Goal: Task Accomplishment & Management: Complete application form

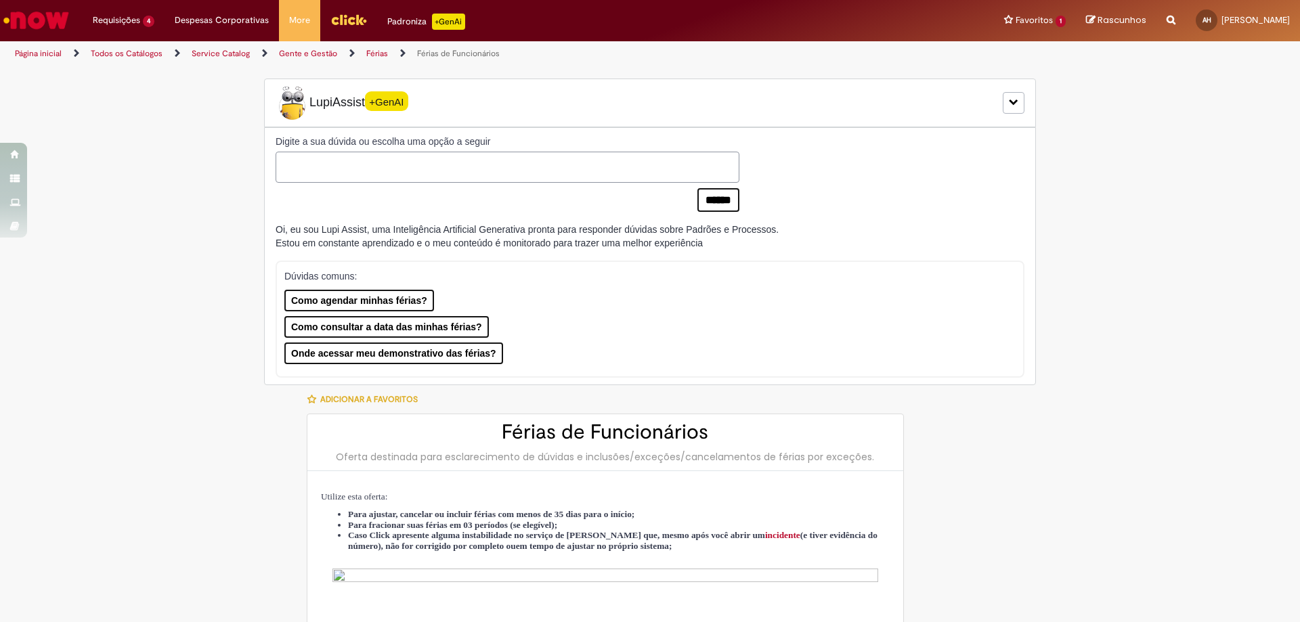
select select "*********"
select select "**********"
select select "*********"
select select "**********"
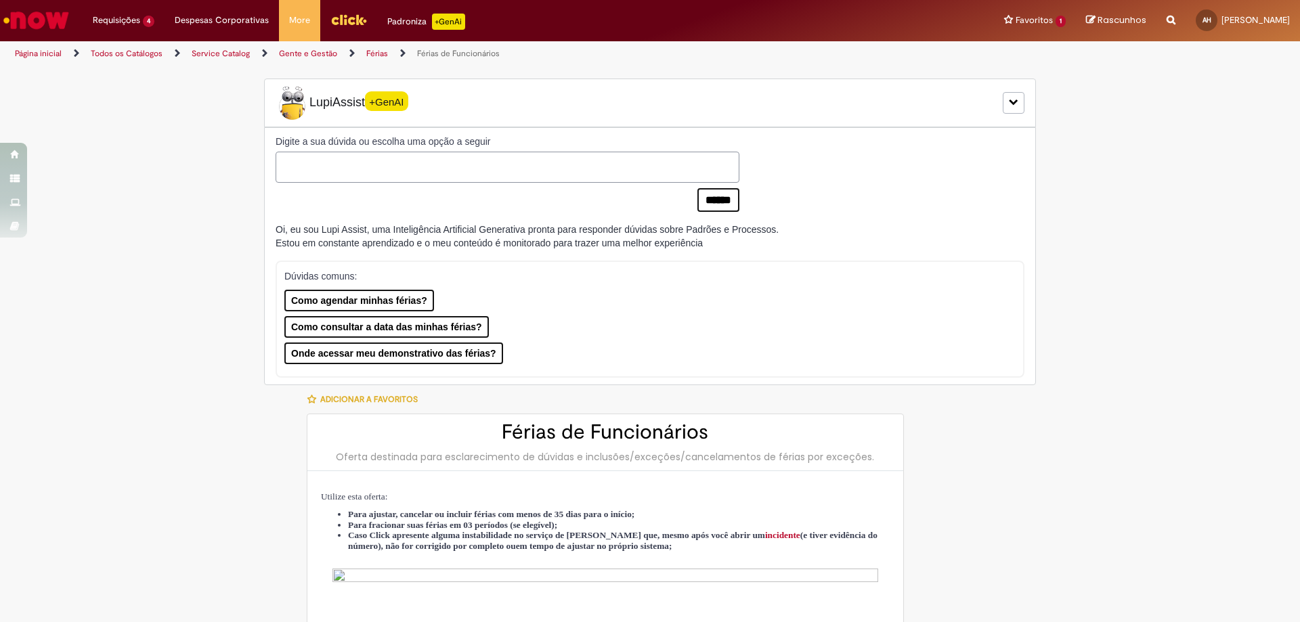
select select "*******"
select select "***"
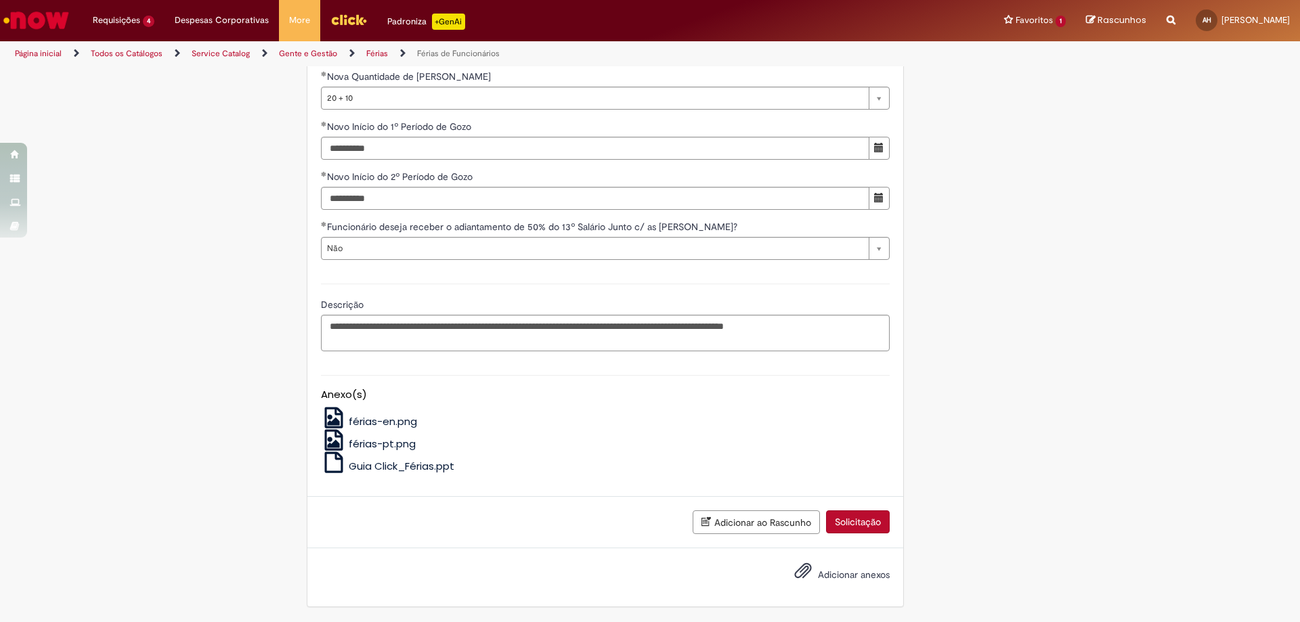
click at [823, 576] on span "Adicionar anexos" at bounding box center [854, 575] width 72 height 12
click at [0, 0] on input "Adicionar anexos" at bounding box center [0, 0] width 0 height 0
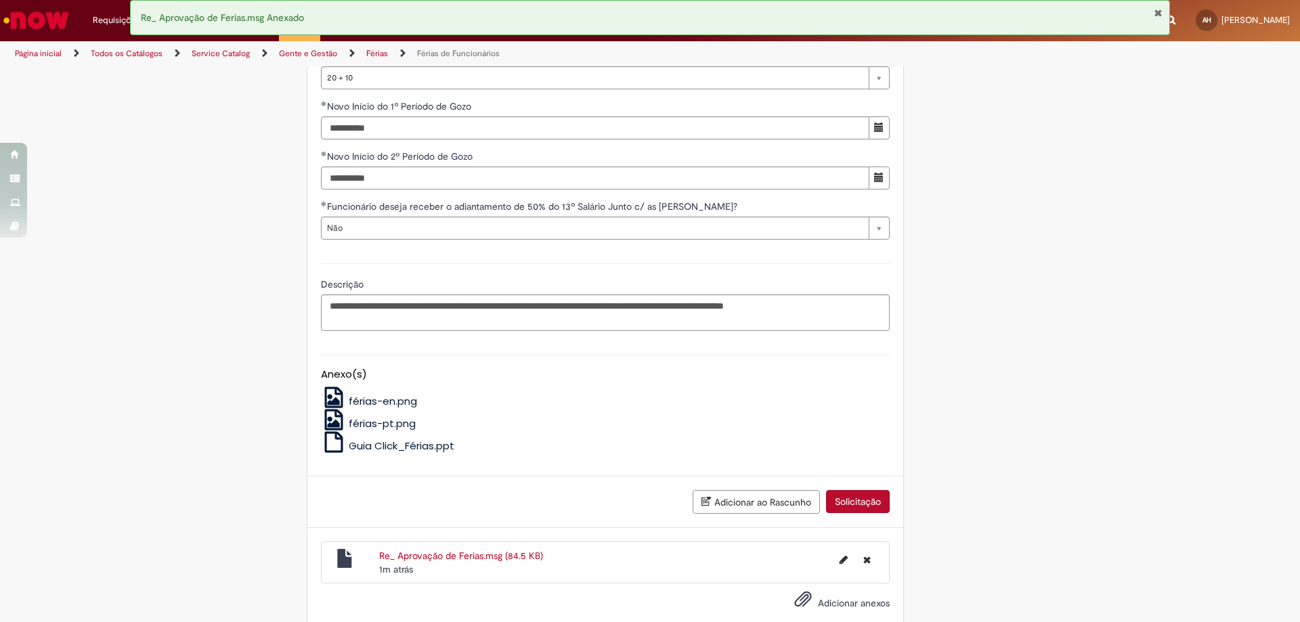
click at [863, 513] on button "Solicitação" at bounding box center [858, 501] width 64 height 23
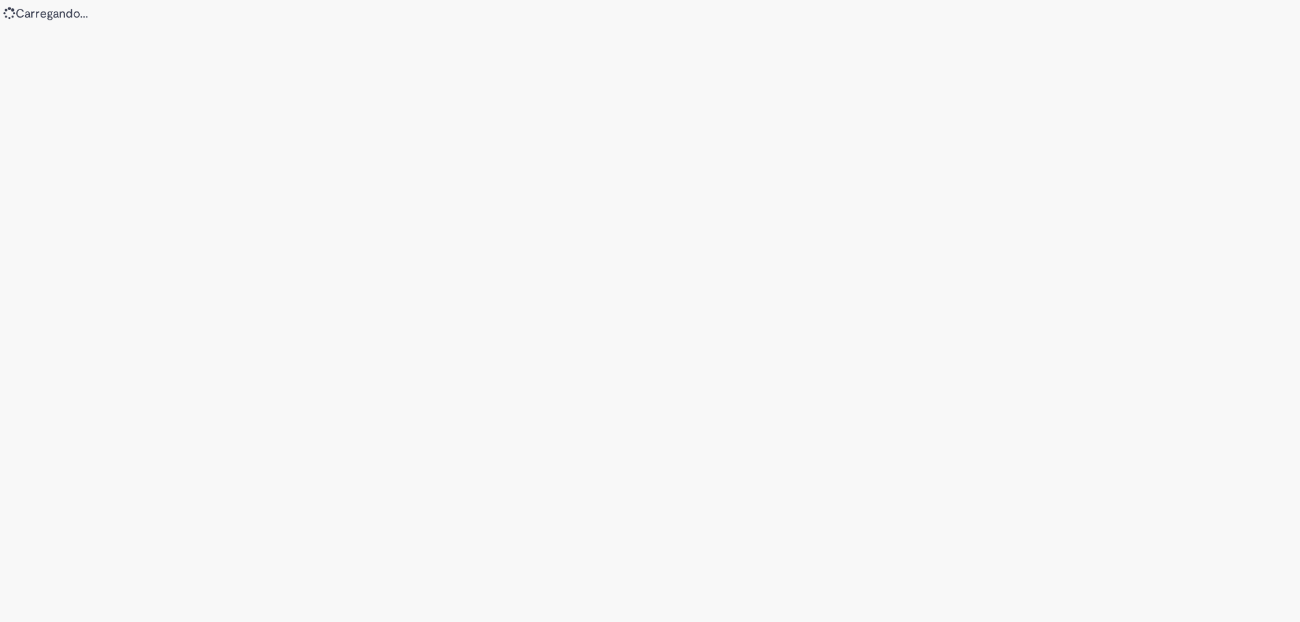
click at [672, 518] on div "Loading..." at bounding box center [650, 311] width 1300 height 622
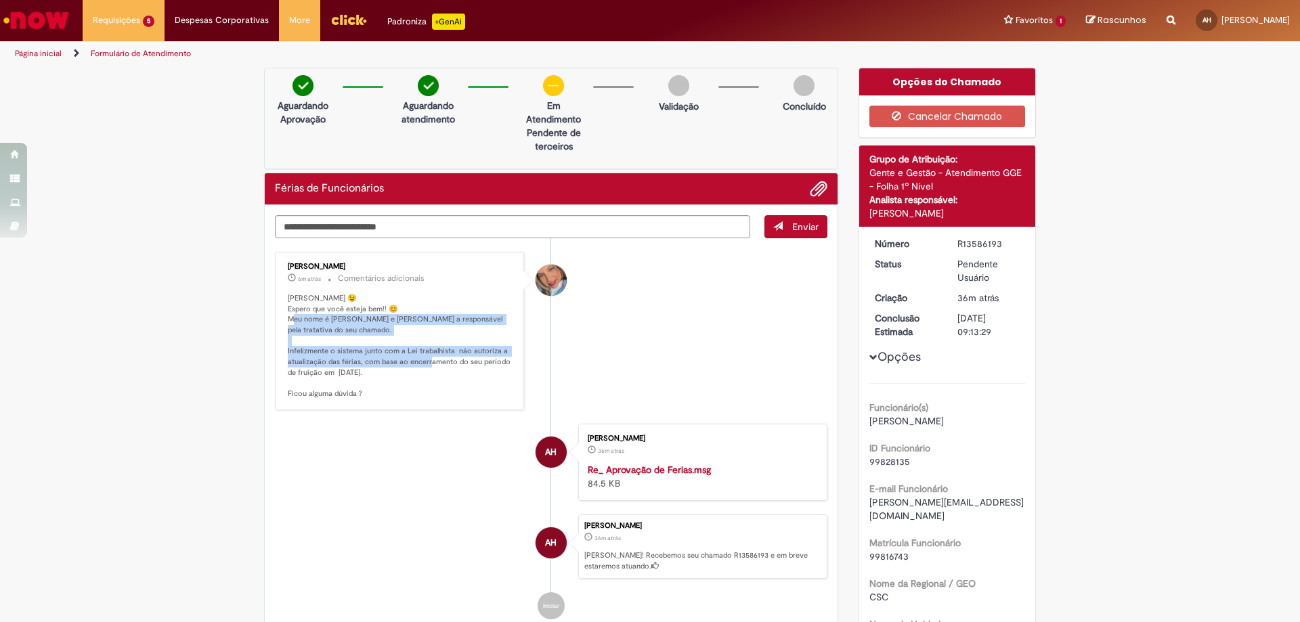
drag, startPoint x: 303, startPoint y: 318, endPoint x: 481, endPoint y: 361, distance: 183.1
click at [481, 361] on p "Olá Anna 😉 Espero que você esteja bem!! 😊 Meu nome é Jacqueline e serei a respo…" at bounding box center [400, 346] width 225 height 106
drag, startPoint x: 356, startPoint y: 354, endPoint x: 475, endPoint y: 381, distance: 121.4
click at [469, 379] on p "Olá Anna 😉 Espero que você esteja bem!! 😊 Meu nome é Jacqueline e serei a respo…" at bounding box center [400, 346] width 225 height 106
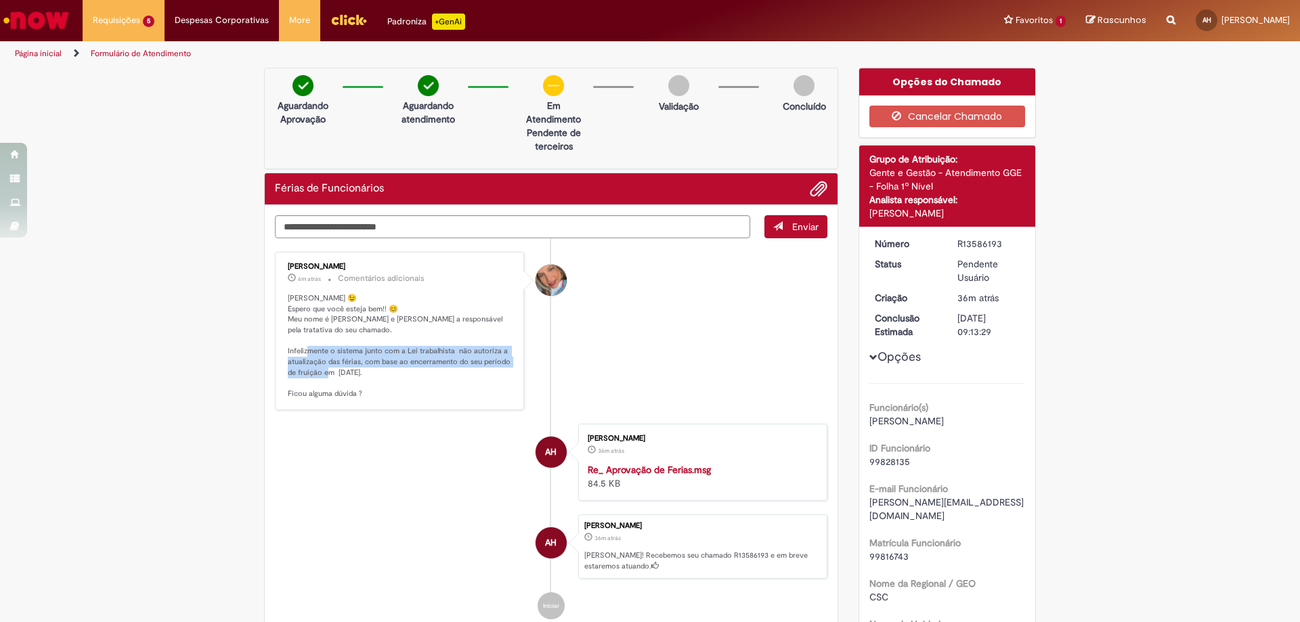
click at [475, 381] on p "Olá Anna 😉 Espero que você esteja bem!! 😊 Meu nome é Jacqueline e serei a respo…" at bounding box center [400, 346] width 225 height 106
drag, startPoint x: 457, startPoint y: 347, endPoint x: 469, endPoint y: 376, distance: 31.6
click at [469, 376] on p "Olá Anna 😉 Espero que você esteja bem!! 😊 Meu nome é Jacqueline e serei a respo…" at bounding box center [400, 346] width 225 height 106
drag, startPoint x: 349, startPoint y: 363, endPoint x: 483, endPoint y: 379, distance: 135.0
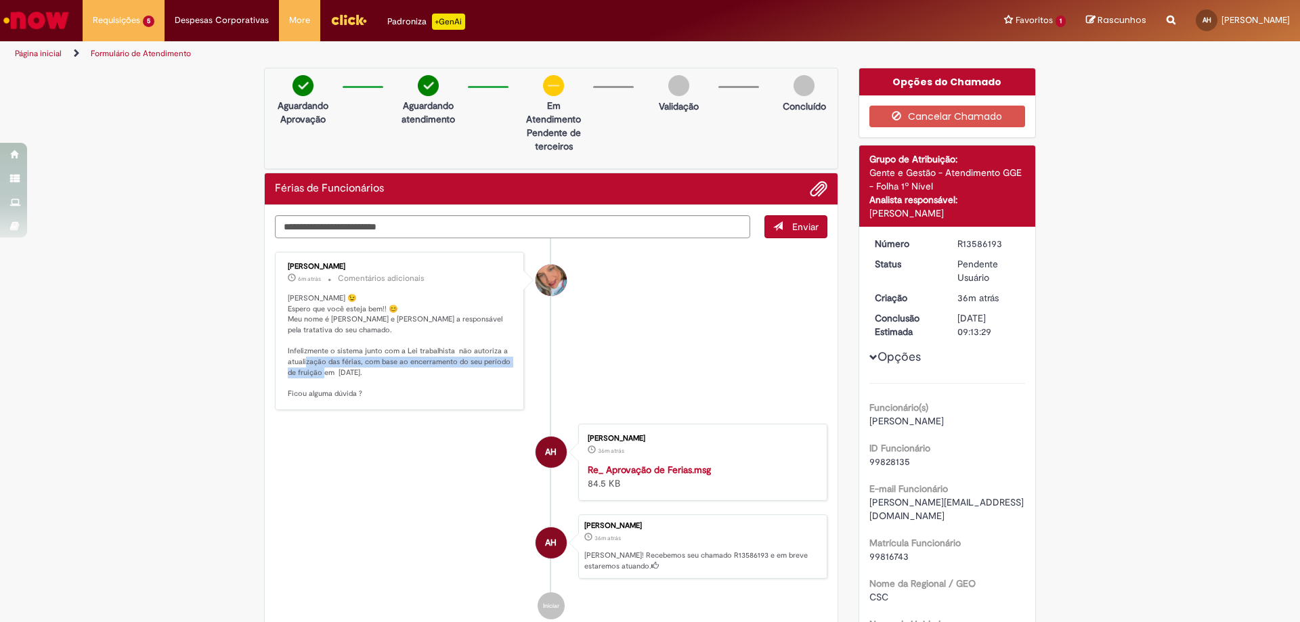
click at [477, 378] on p "Olá Anna 😉 Espero que você esteja bem!! 😊 Meu nome é Jacqueline e serei a respo…" at bounding box center [400, 346] width 225 height 106
click at [486, 379] on p "Olá Anna 😉 Espero que você esteja bem!! 😊 Meu nome é Jacqueline e serei a respo…" at bounding box center [400, 346] width 225 height 106
drag, startPoint x: 391, startPoint y: 359, endPoint x: 475, endPoint y: 379, distance: 85.6
click at [471, 375] on p "Olá Anna 😉 Espero que você esteja bem!! 😊 Meu nome é Jacqueline e serei a respo…" at bounding box center [400, 346] width 225 height 106
click at [475, 379] on p "Olá Anna 😉 Espero que você esteja bem!! 😊 Meu nome é Jacqueline e serei a respo…" at bounding box center [400, 346] width 225 height 106
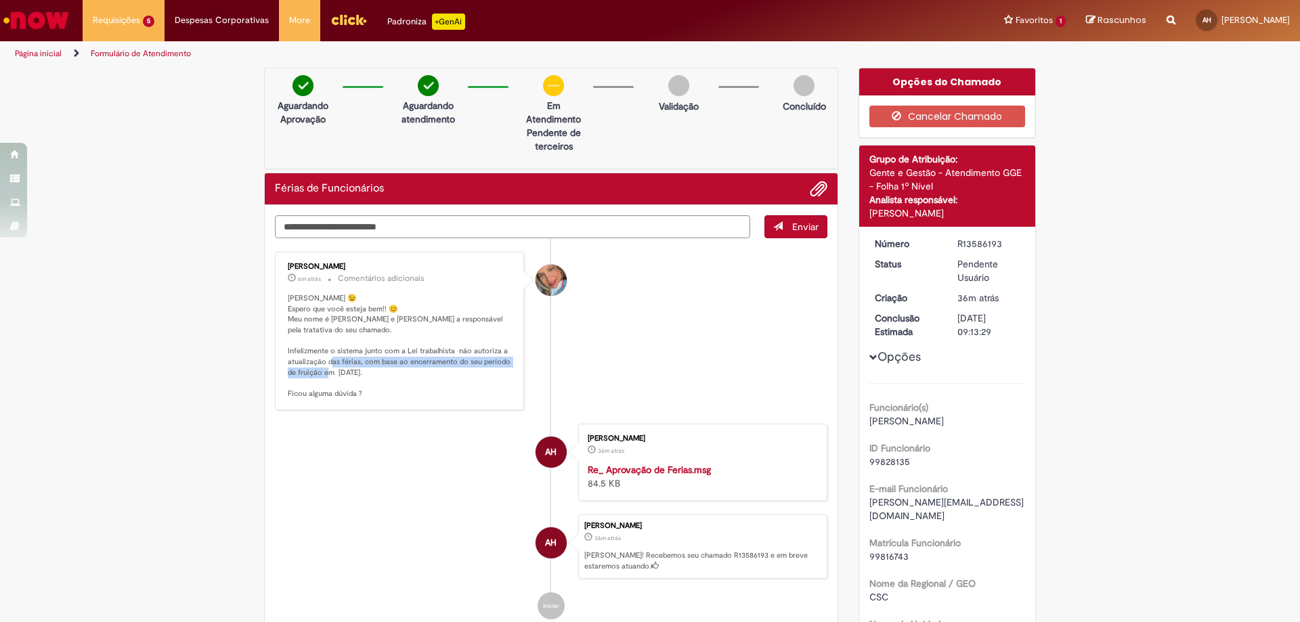
drag, startPoint x: 413, startPoint y: 373, endPoint x: 459, endPoint y: 387, distance: 48.2
click at [456, 387] on p "Olá Anna 😉 Espero que você esteja bem!! 😊 Meu nome é Jacqueline e serei a respo…" at bounding box center [400, 346] width 225 height 106
click at [459, 387] on p "Olá Anna 😉 Espero que você esteja bem!! 😊 Meu nome é Jacqueline e serei a respo…" at bounding box center [400, 346] width 225 height 106
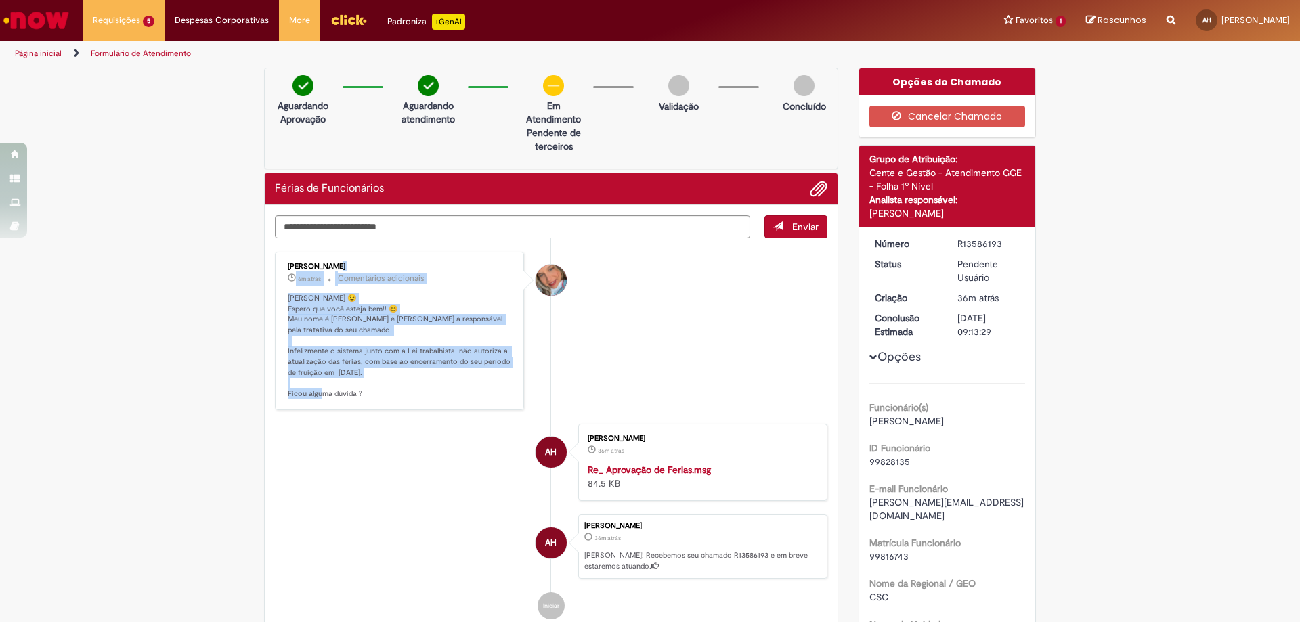
drag, startPoint x: 376, startPoint y: 405, endPoint x: 278, endPoint y: 263, distance: 172.8
click at [278, 263] on div "Jacqueline Andrade Galani 6m atrás 6 minutos atrás Comentários adicionais Olá A…" at bounding box center [399, 331] width 249 height 158
copy div "Jacqueline Andrade Galani 6m atrás 6 minutos atrás Comentários adicionais Olá A…"
click at [433, 402] on div "Jacqueline Andrade Galani 6m atrás 6 minutos atrás Comentários adicionais Olá A…" at bounding box center [399, 331] width 241 height 150
drag, startPoint x: 282, startPoint y: 263, endPoint x: 389, endPoint y: 392, distance: 167.8
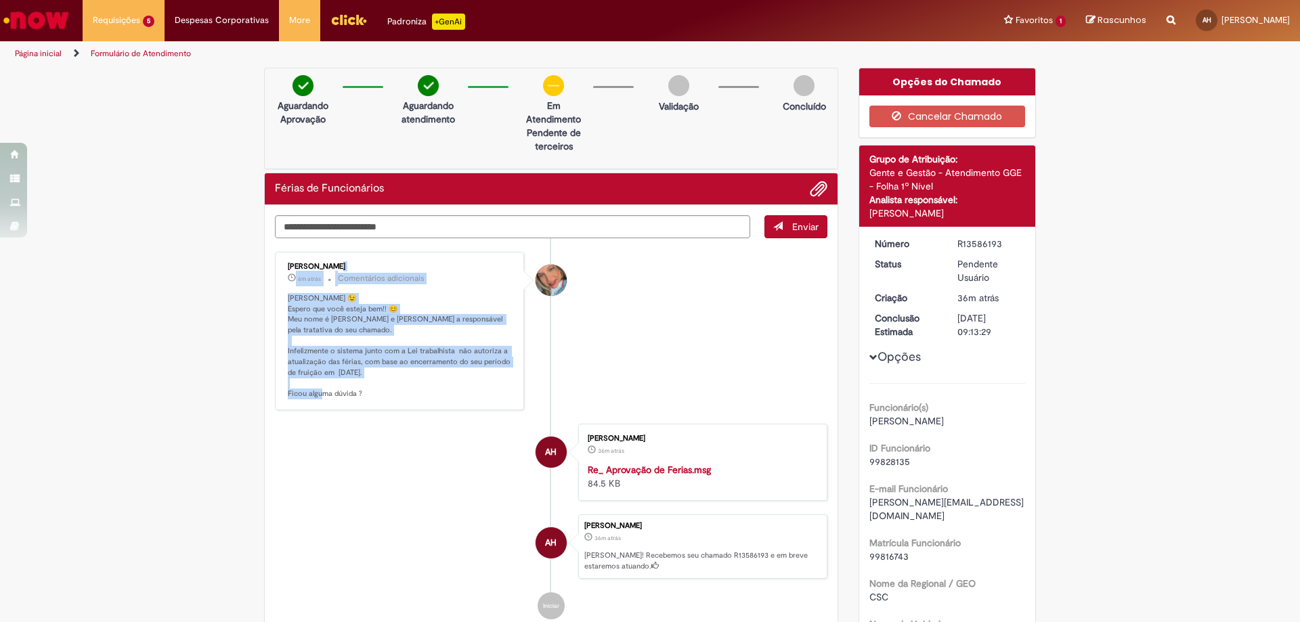
click at [389, 392] on div "Jacqueline Andrade Galani 6m atrás 6 minutos atrás Comentários adicionais Olá A…" at bounding box center [399, 331] width 241 height 150
copy div "Jacqueline Andrade Galani 6m atrás 6 minutos atrás Comentários adicionais Olá A…"
click at [428, 374] on p "Olá Anna 😉 Espero que você esteja bem!! 😊 Meu nome é Jacqueline e serei a respo…" at bounding box center [400, 346] width 225 height 106
click at [310, 328] on p "Olá Anna 😉 Espero que você esteja bem!! 😊 Meu nome é Jacqueline e serei a respo…" at bounding box center [400, 346] width 225 height 106
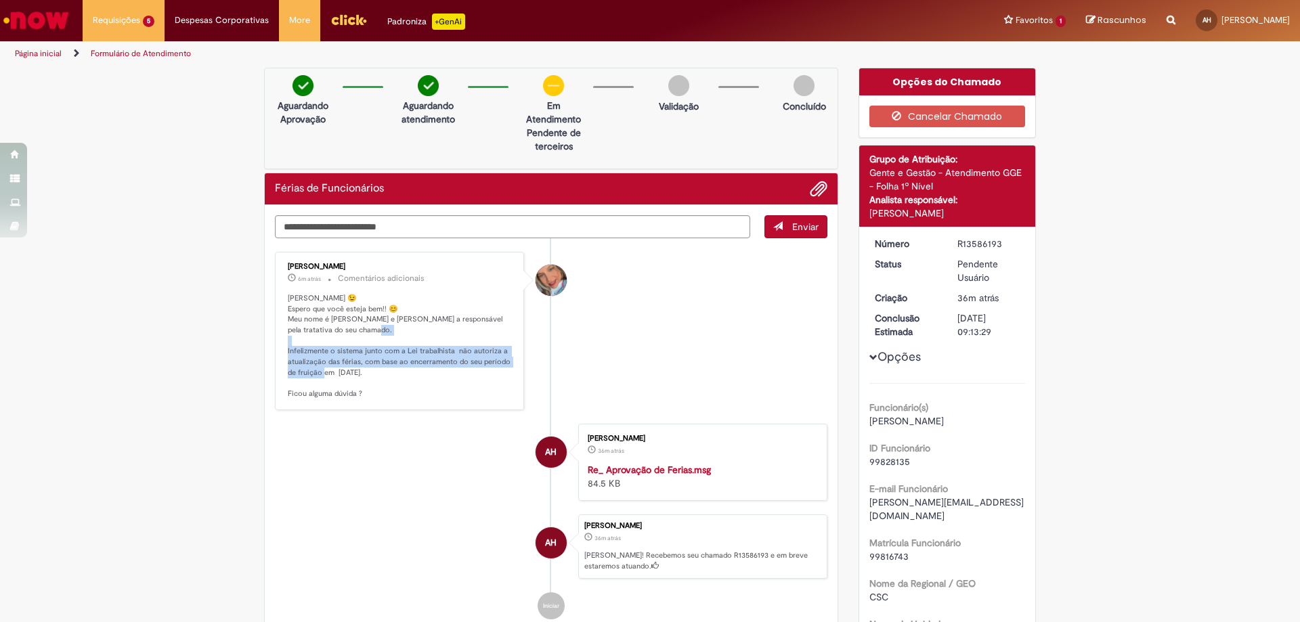
drag, startPoint x: 311, startPoint y: 351, endPoint x: 431, endPoint y: 397, distance: 128.2
click at [423, 380] on p "Olá Anna 😉 Espero que você esteja bem!! 😊 Meu nome é Jacqueline e serei a respo…" at bounding box center [400, 346] width 225 height 106
click at [431, 397] on p "Olá Anna 😉 Espero que você esteja bem!! 😊 Meu nome é Jacqueline e serei a respo…" at bounding box center [400, 346] width 225 height 106
drag, startPoint x: 677, startPoint y: 332, endPoint x: 683, endPoint y: 339, distance: 9.1
click at [678, 332] on li "Jacqueline Andrade Galani 6m atrás 6 minutos atrás Comentários adicionais Olá A…" at bounding box center [551, 331] width 553 height 158
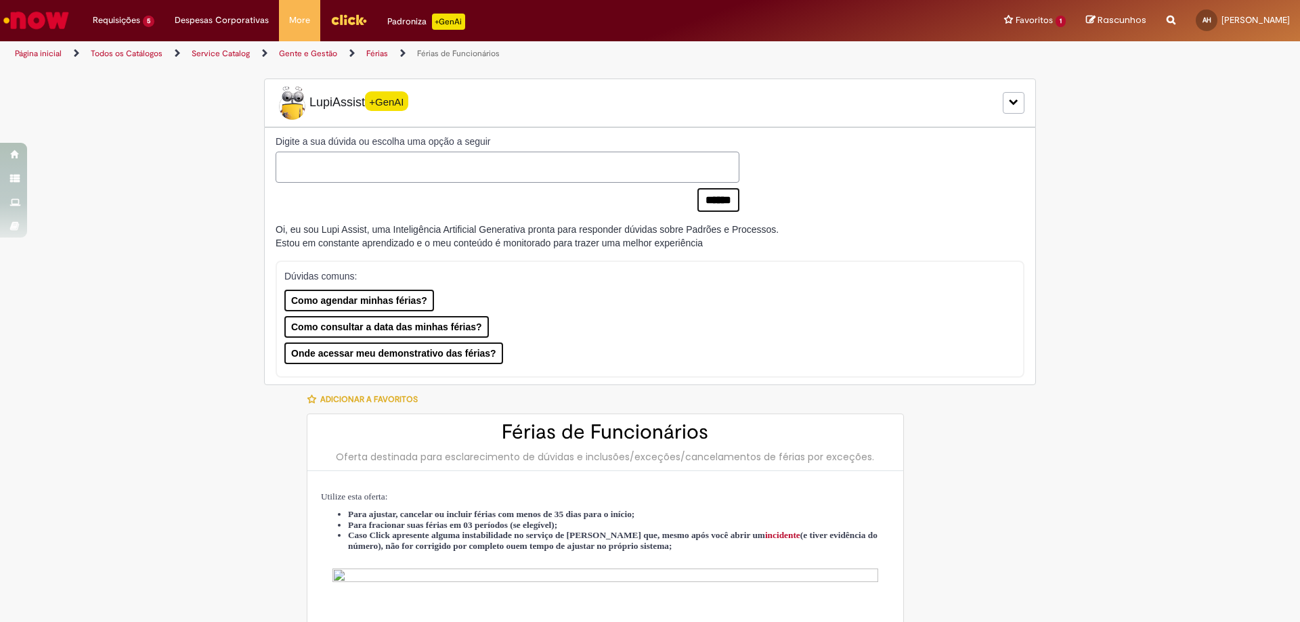
select select "*********"
select select "**********"
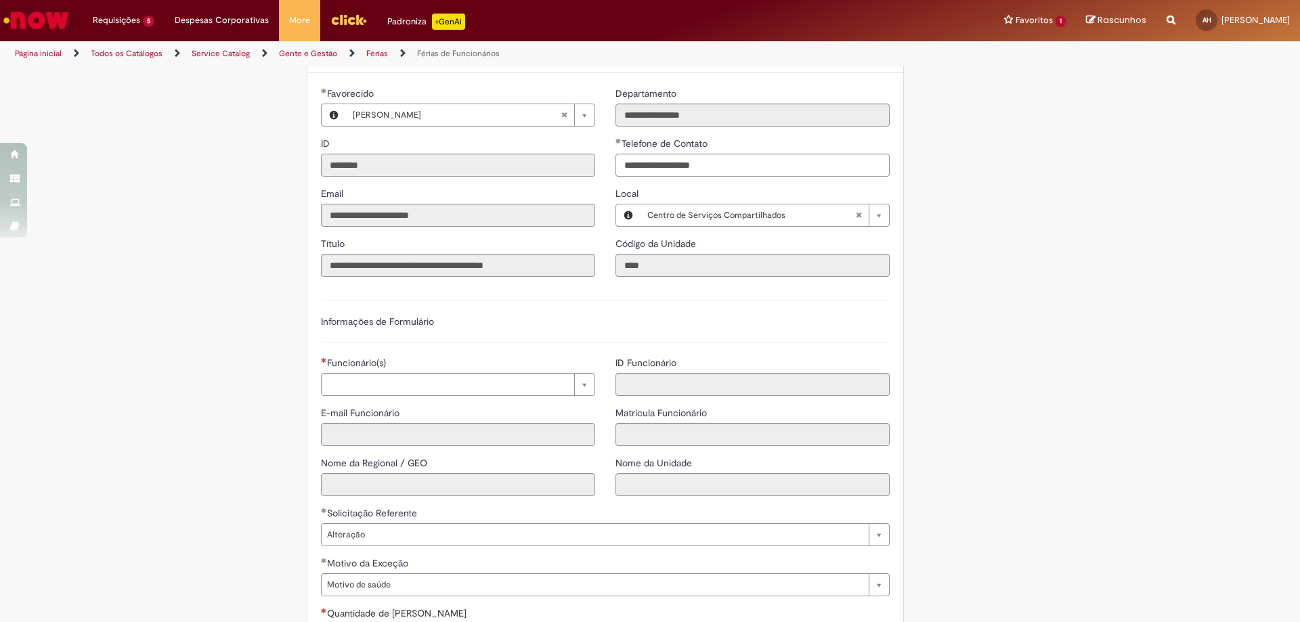
click at [372, 56] on link "Férias" at bounding box center [377, 53] width 22 height 11
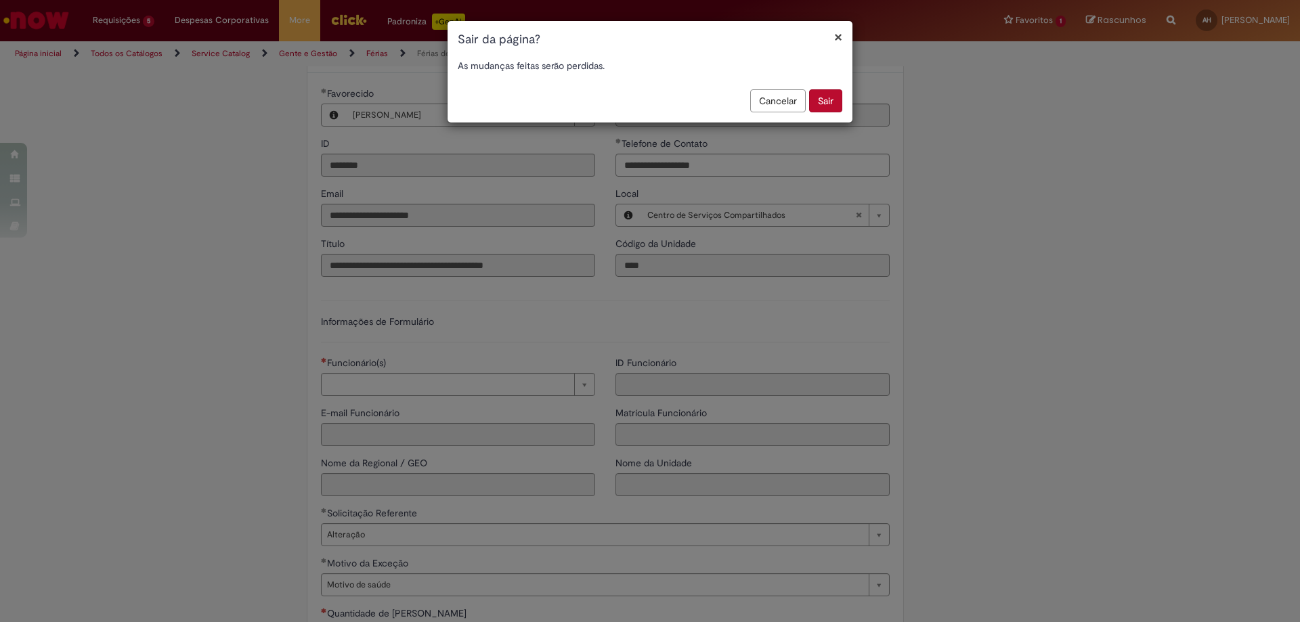
click at [838, 39] on button "×" at bounding box center [838, 37] width 8 height 14
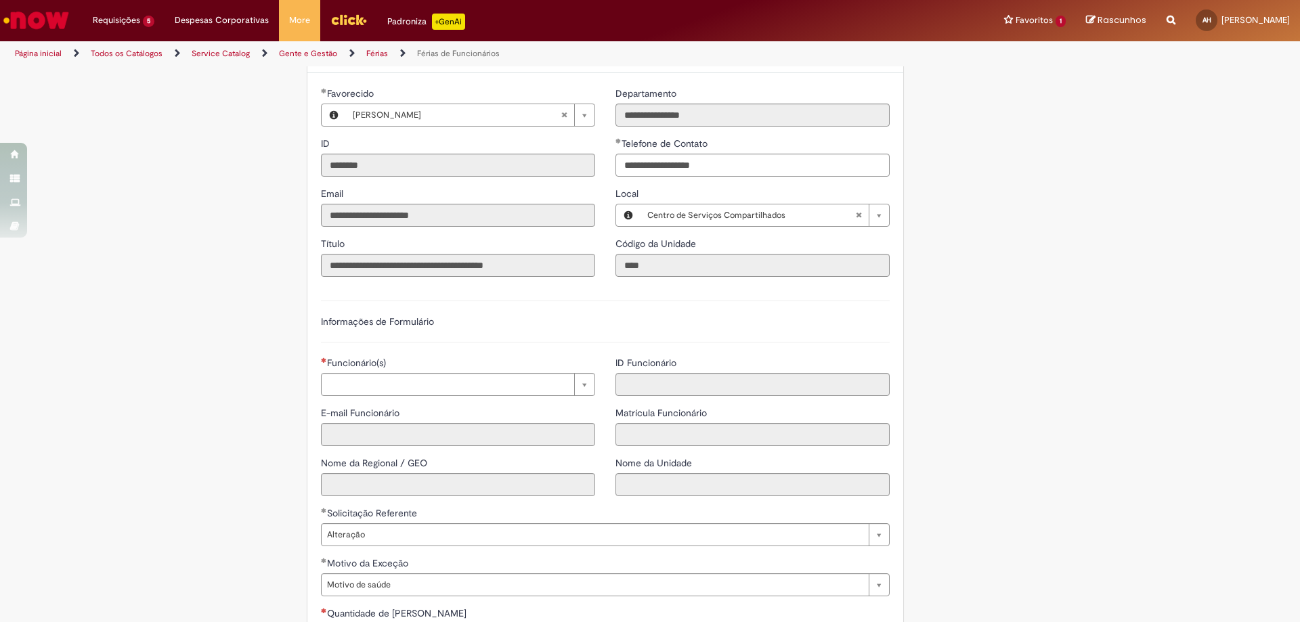
click at [27, 54] on link "Página inicial" at bounding box center [38, 53] width 47 height 11
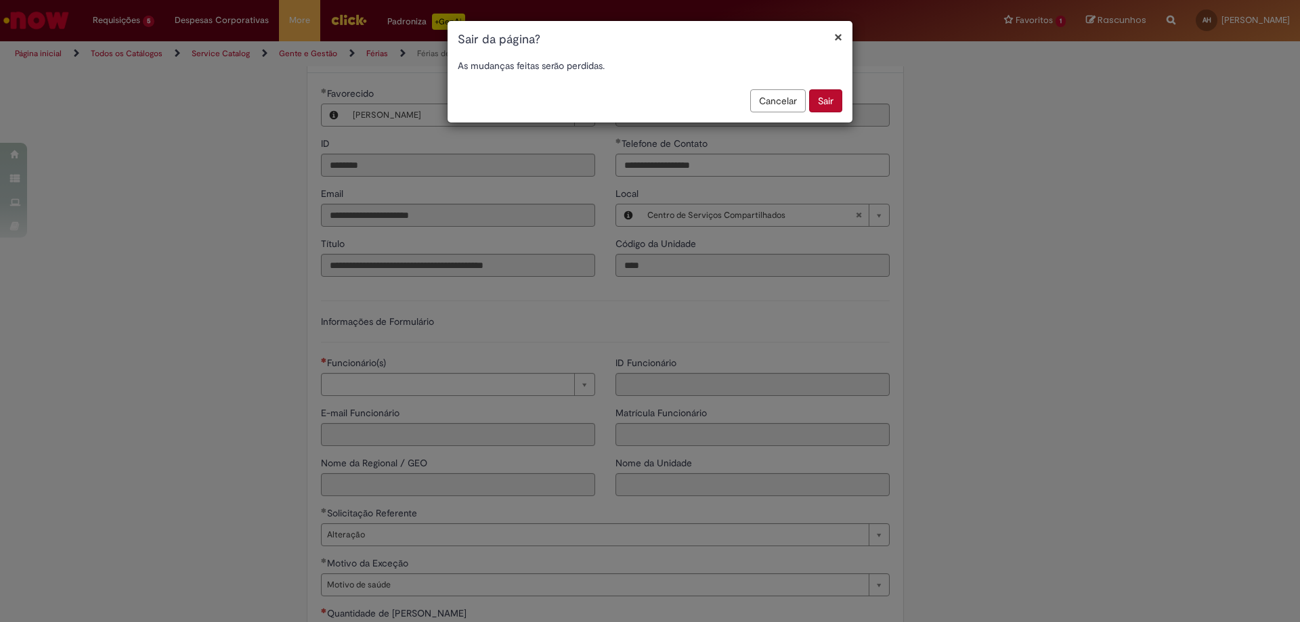
click at [830, 98] on button "Sair" at bounding box center [825, 100] width 33 height 23
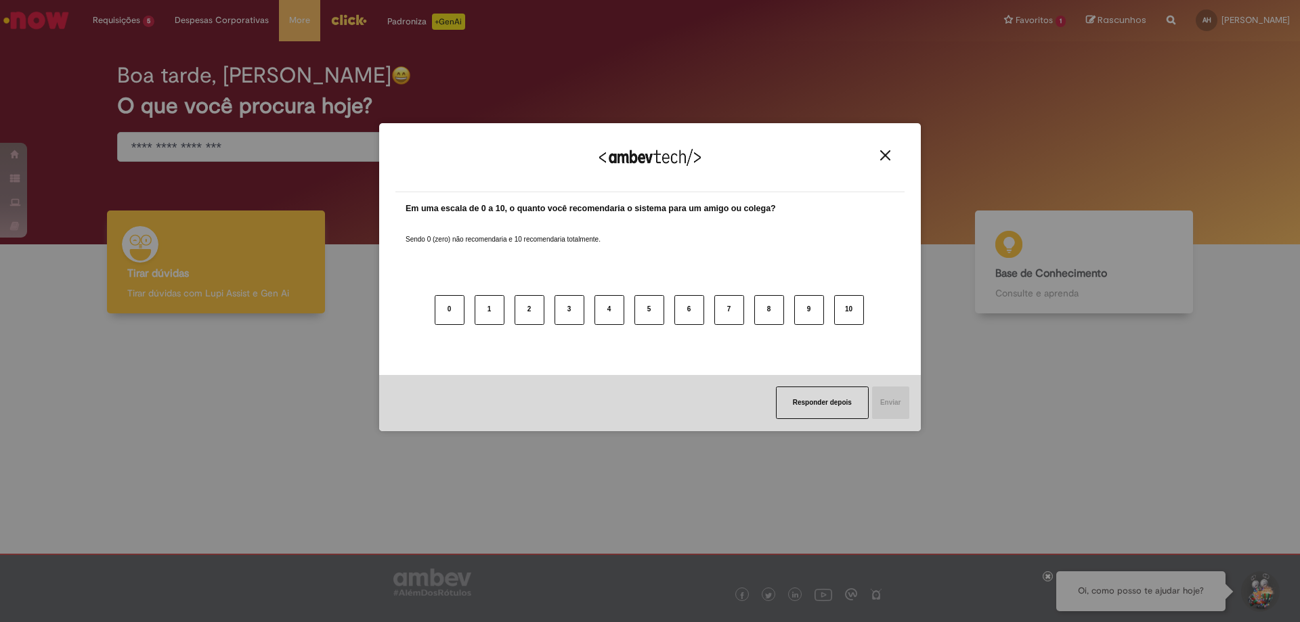
click at [888, 156] on img "Close" at bounding box center [885, 155] width 10 height 10
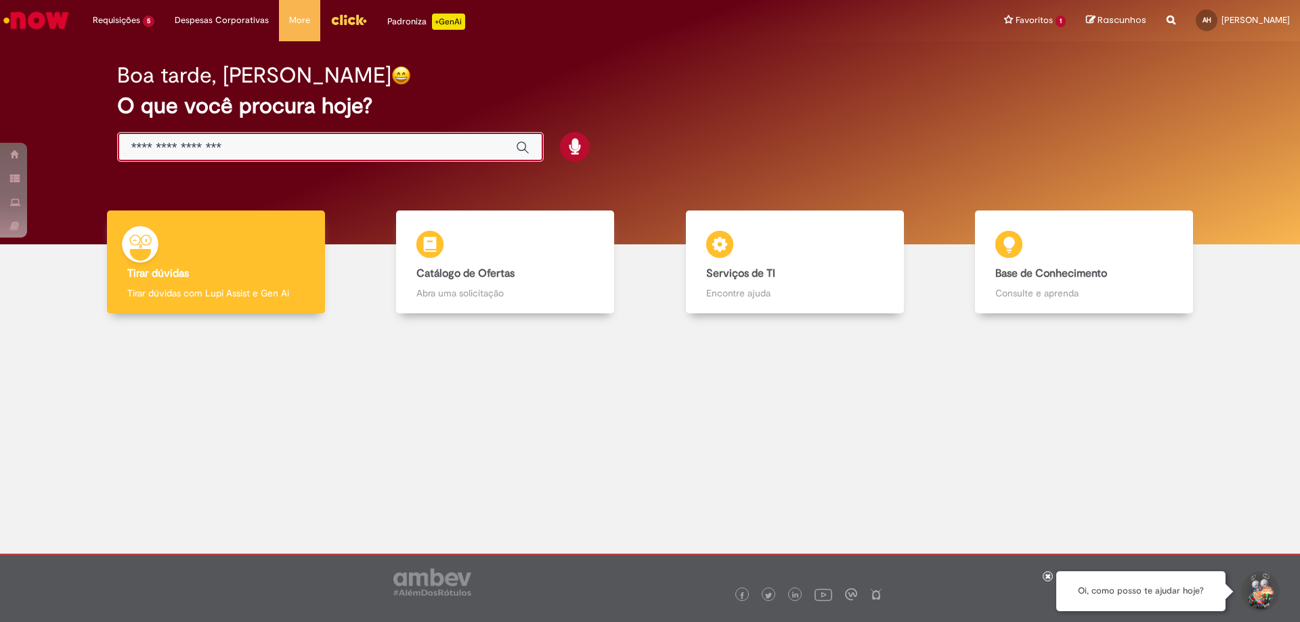
click at [218, 141] on input "Basta digitar aqui" at bounding box center [316, 148] width 371 height 16
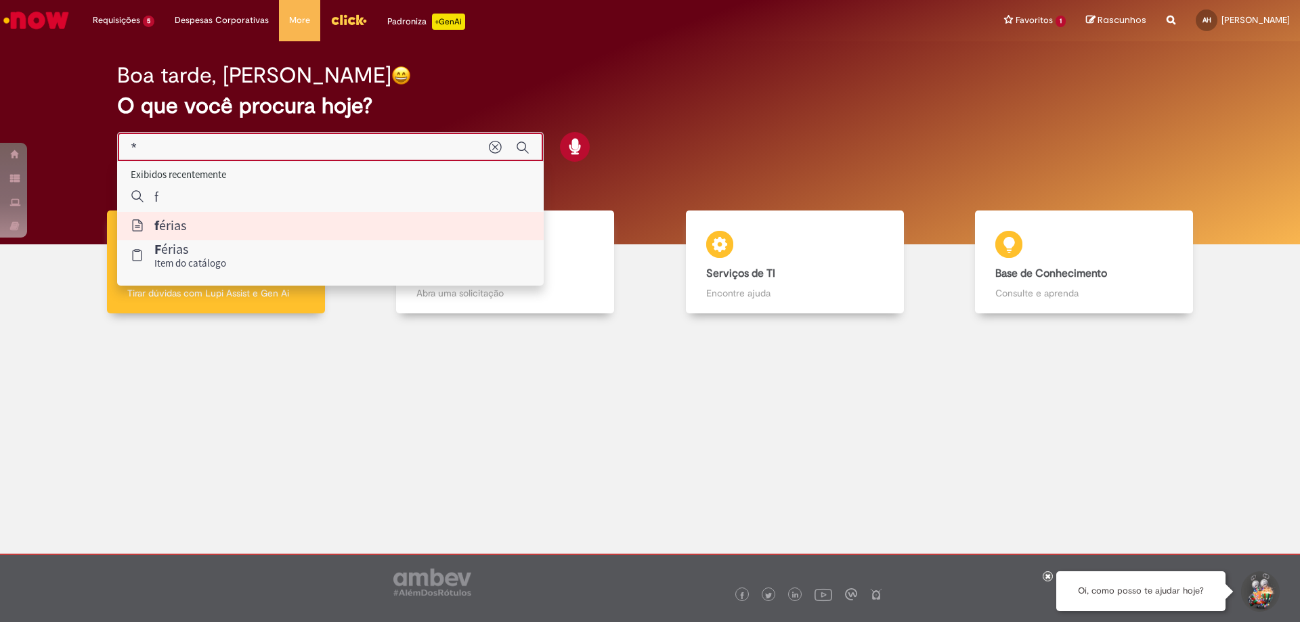
type input "******"
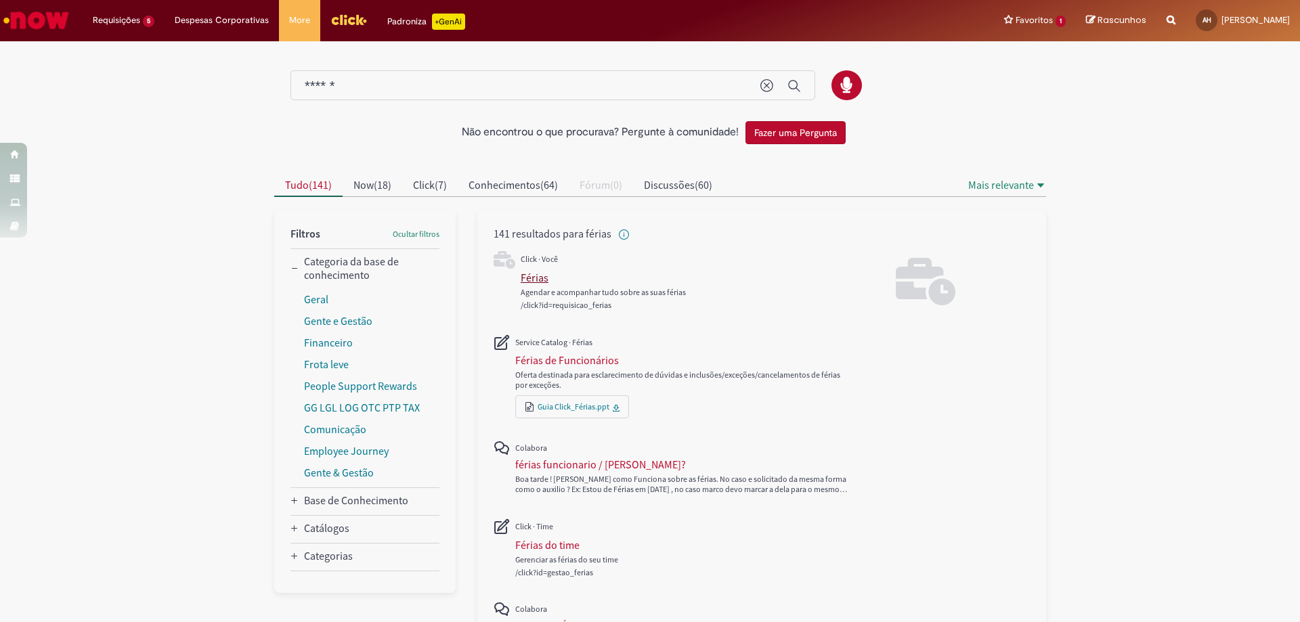
click at [526, 279] on div "Férias" at bounding box center [535, 278] width 28 height 14
